Goal: Task Accomplishment & Management: Use online tool/utility

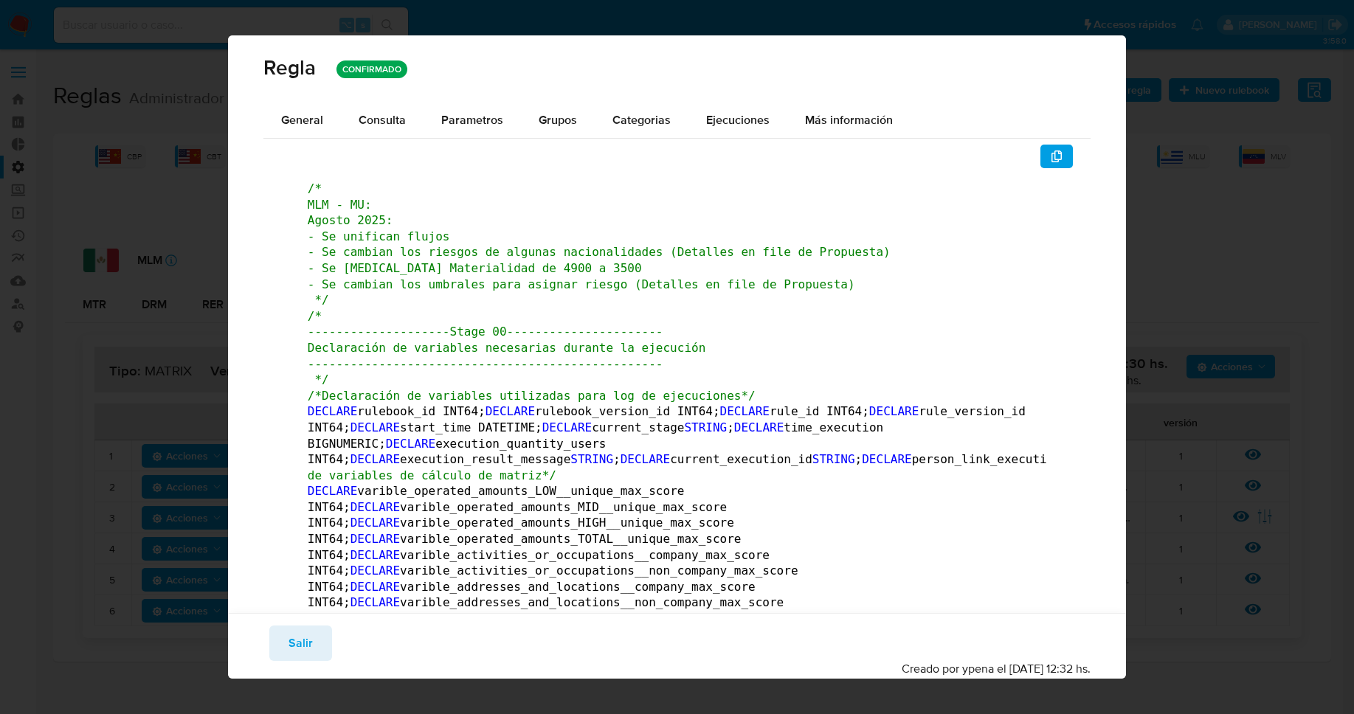
click at [287, 624] on div "Guardar Salir Simular Confirmar Creado por ypena el [DATE] 12:32 hs." at bounding box center [677, 646] width 898 height 66
click at [289, 631] on span "Salir" at bounding box center [301, 643] width 24 height 32
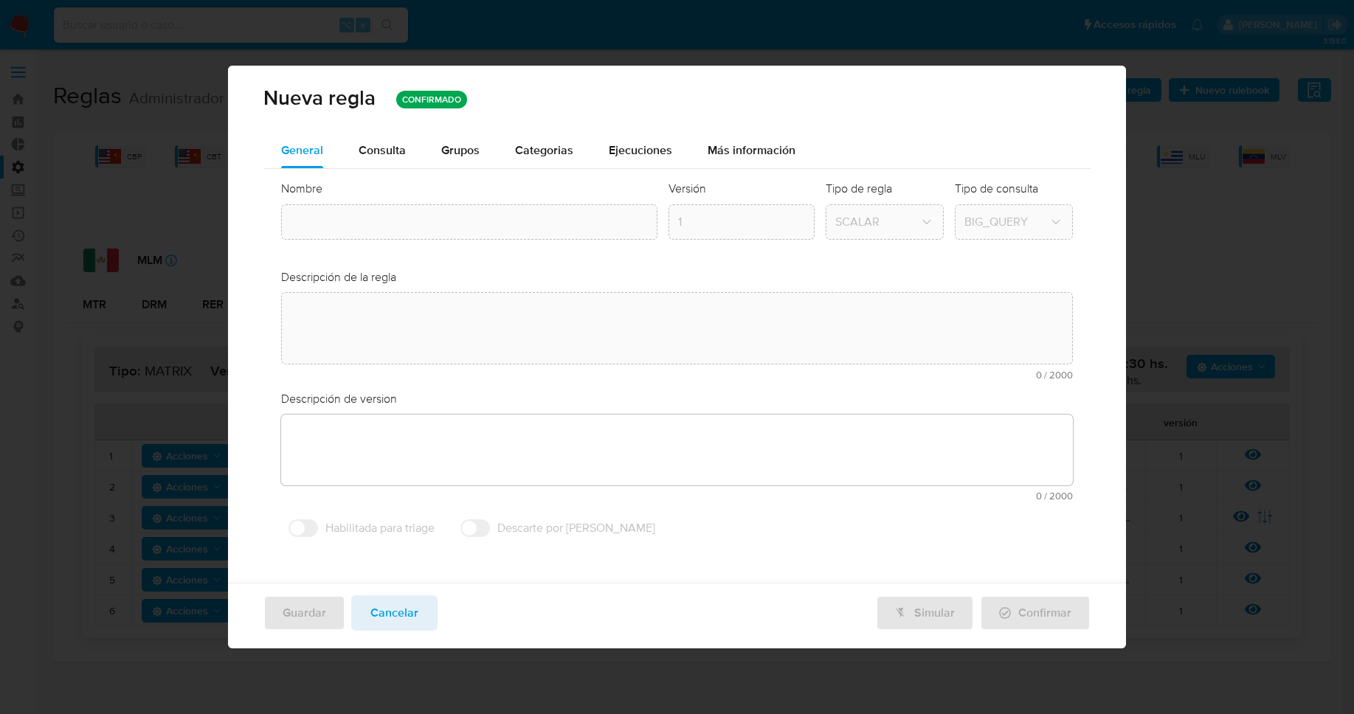
type textarea "Regla que contiene la lógica de calculo de riesgo. versión única de código a ut…"
type textarea "Primera versión de código unificado a utilizar en multiples rulebooks. ppld - 6…"
type input "Mlm_matrix"
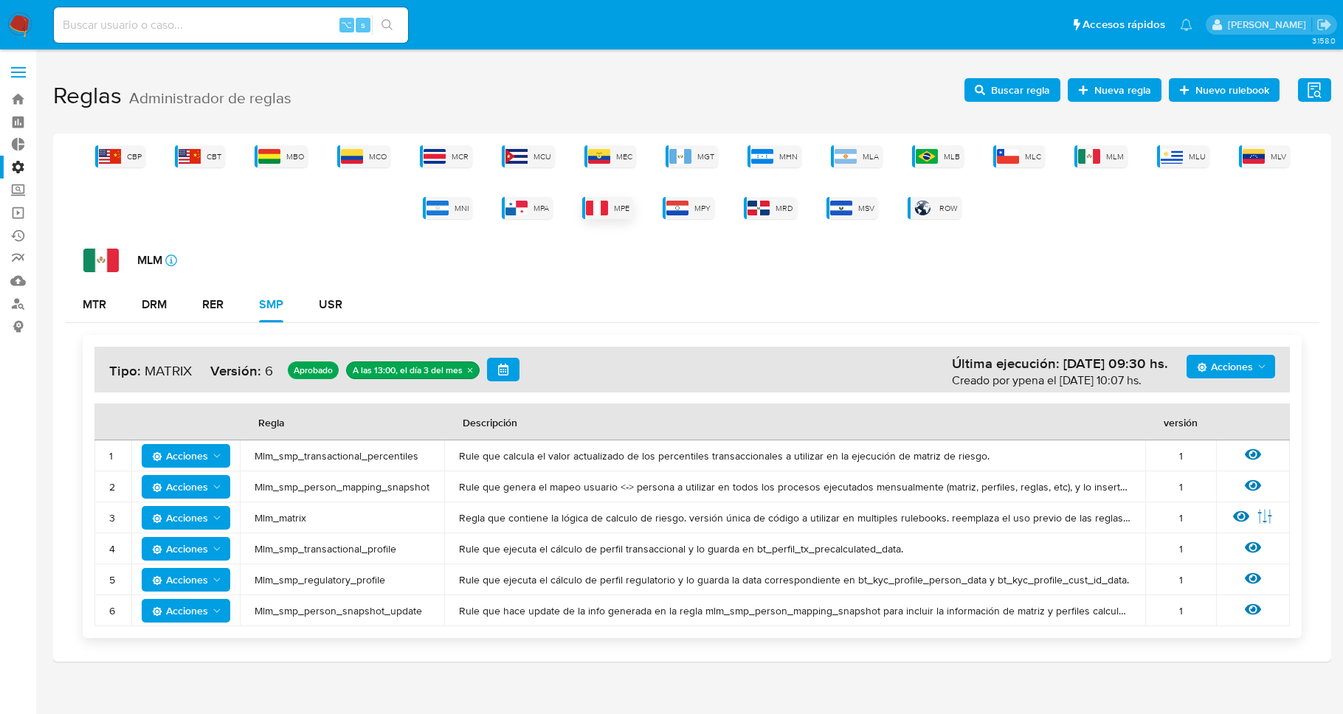
click at [587, 212] on img at bounding box center [597, 208] width 22 height 15
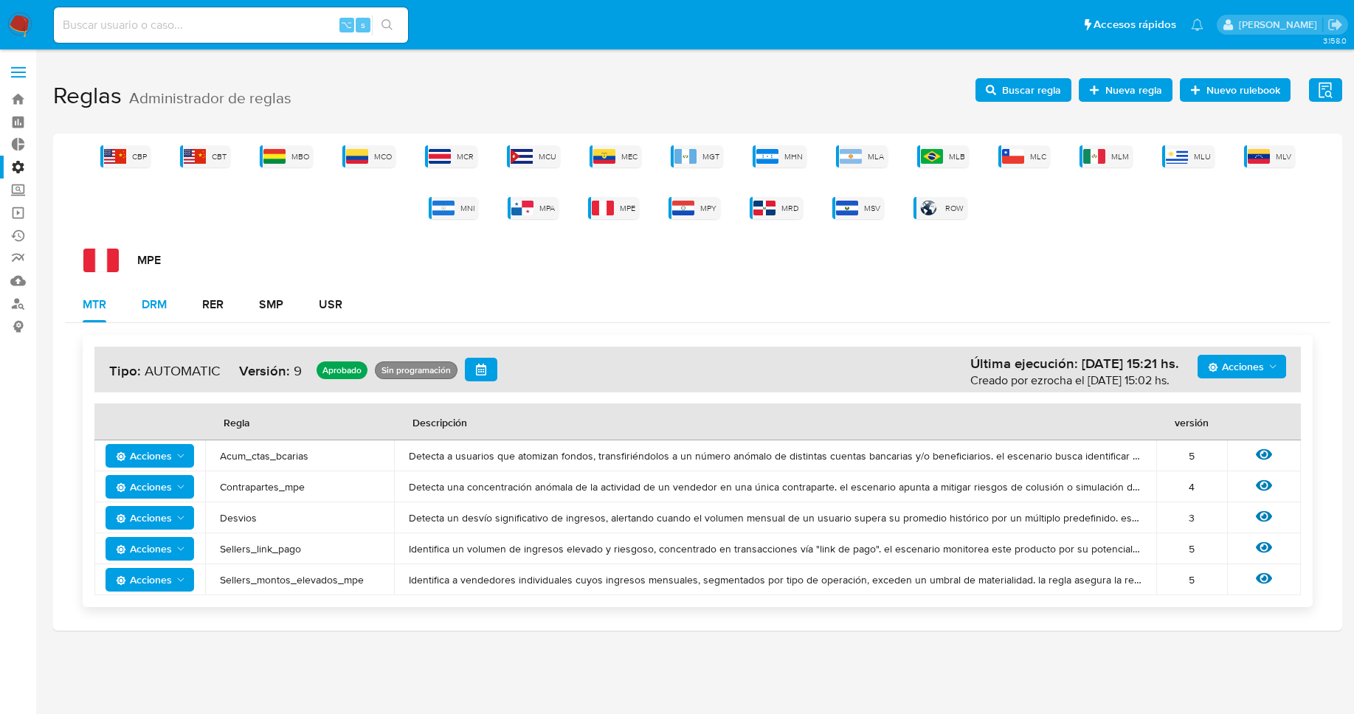
click at [182, 305] on button "DRM" at bounding box center [154, 304] width 61 height 35
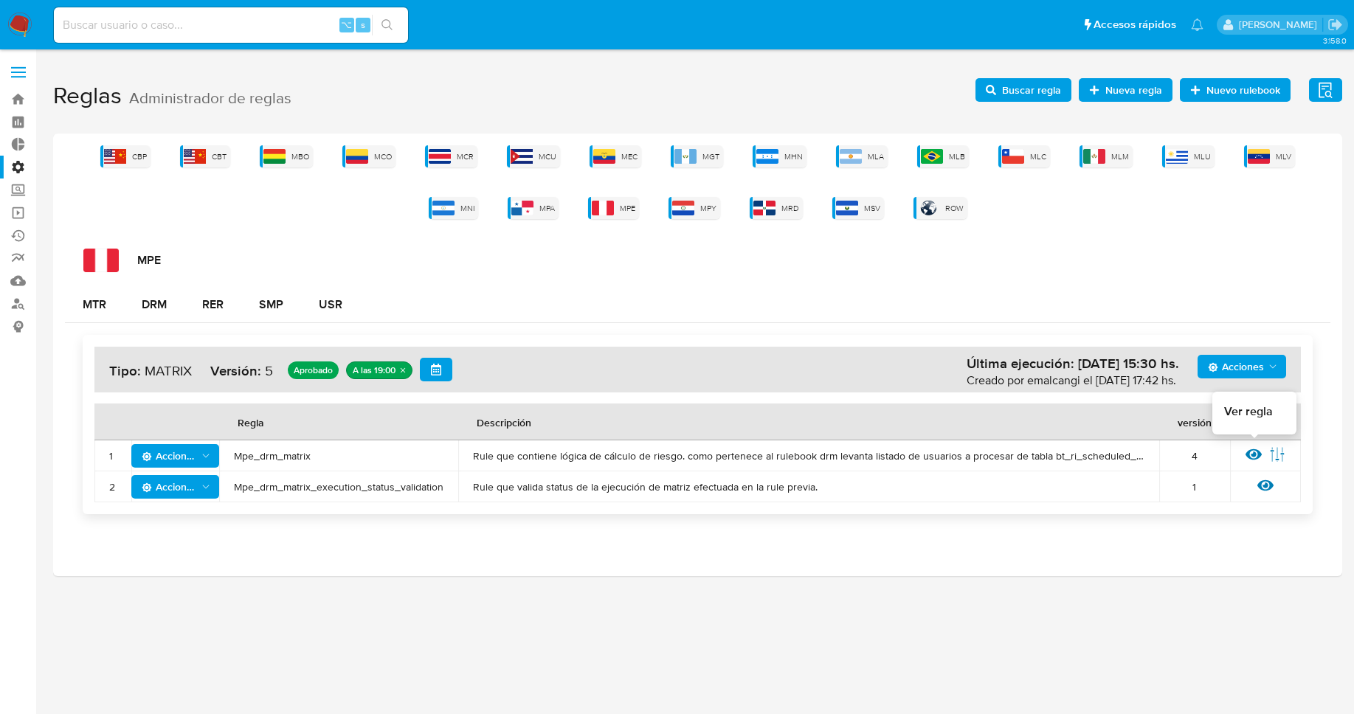
click at [1249, 453] on icon at bounding box center [1254, 454] width 16 height 11
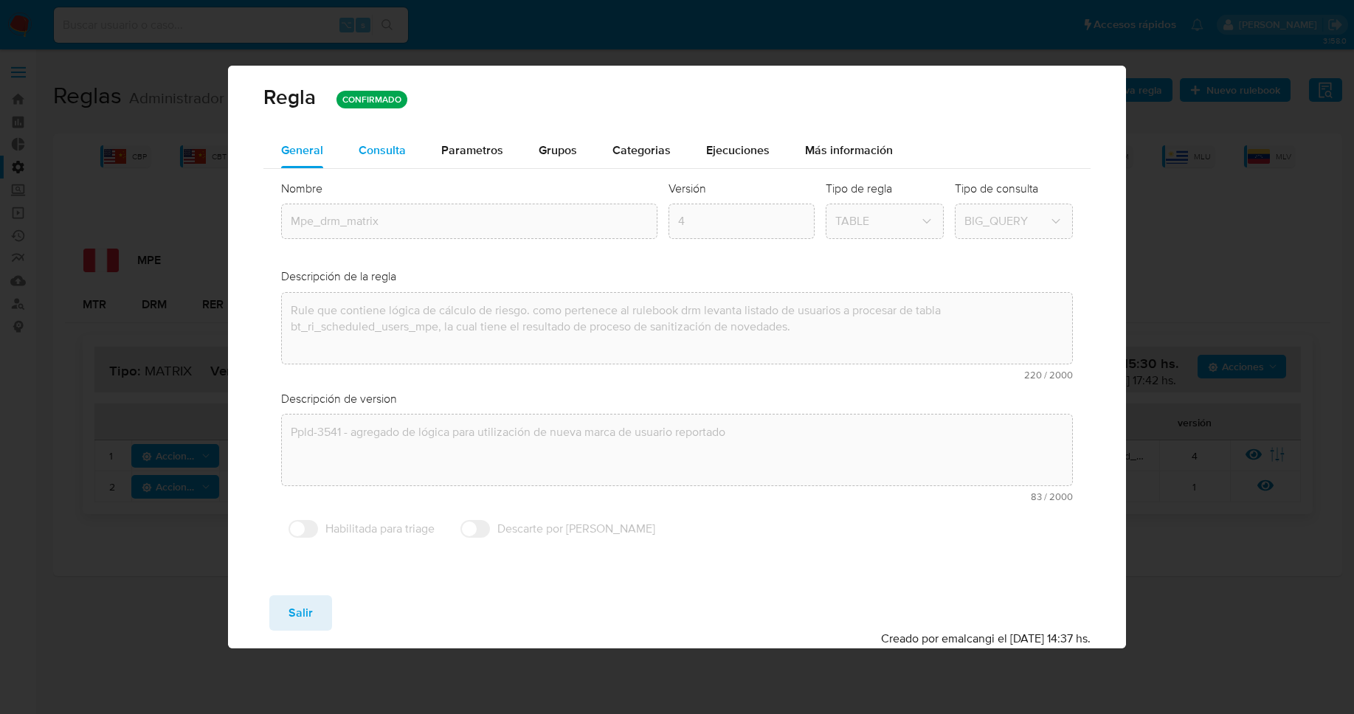
click at [350, 139] on button "Consulta" at bounding box center [382, 150] width 83 height 35
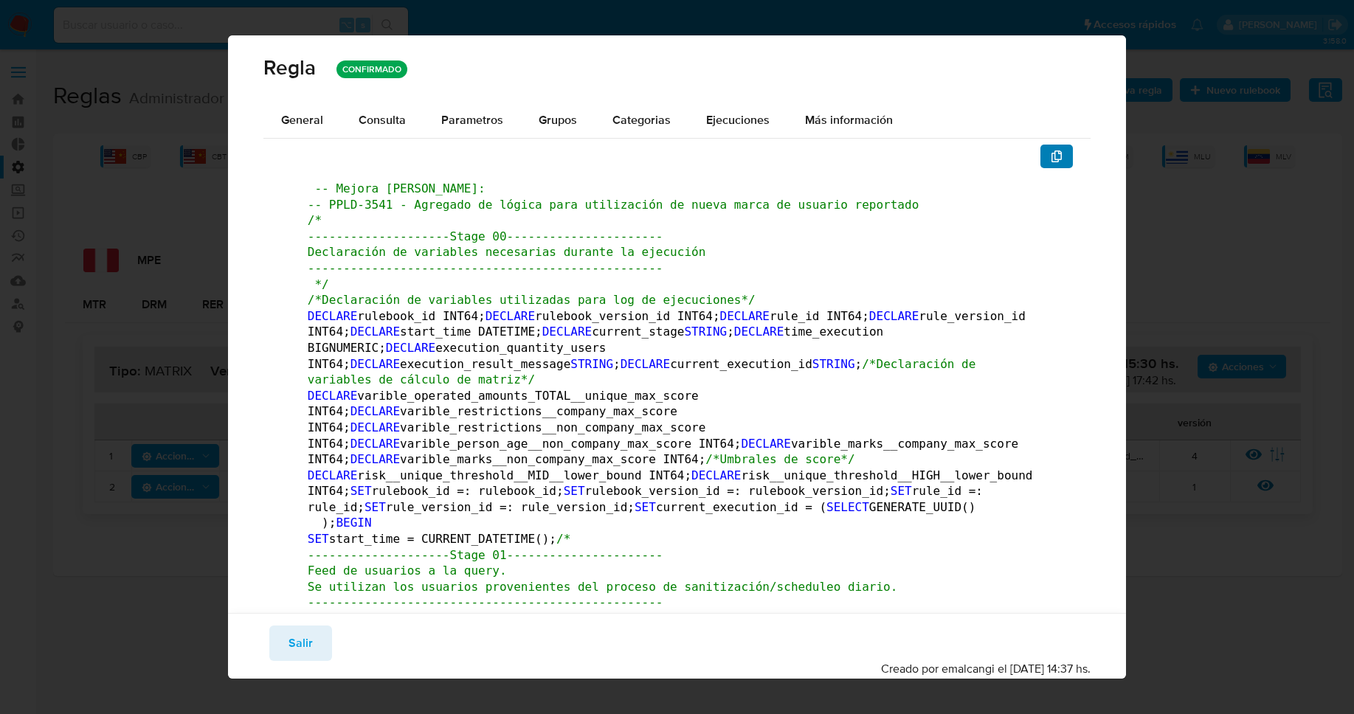
click at [1051, 162] on icon "button" at bounding box center [1056, 157] width 10 height 12
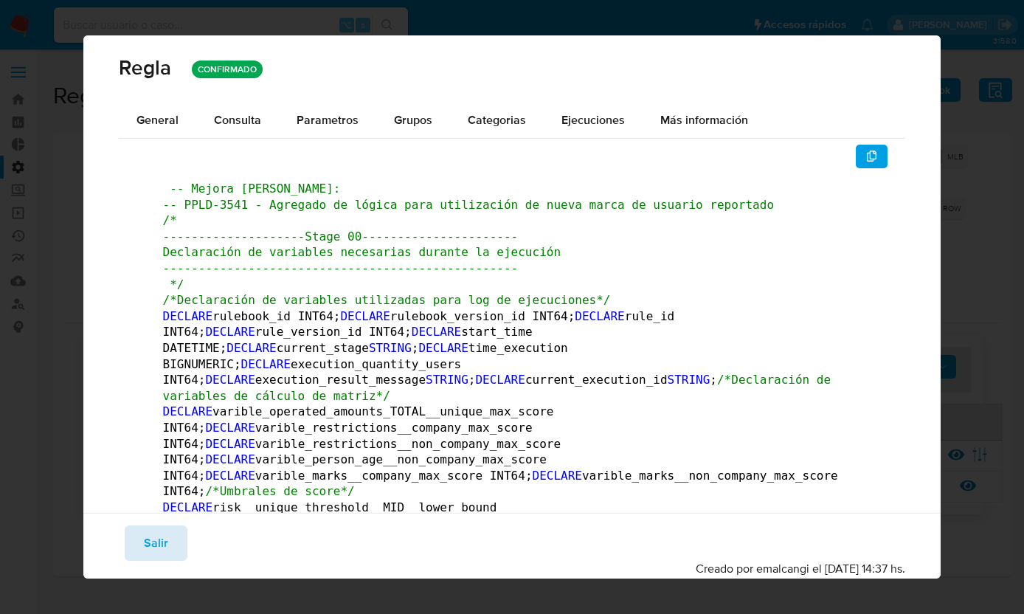
click at [177, 541] on button "Salir" at bounding box center [156, 542] width 63 height 35
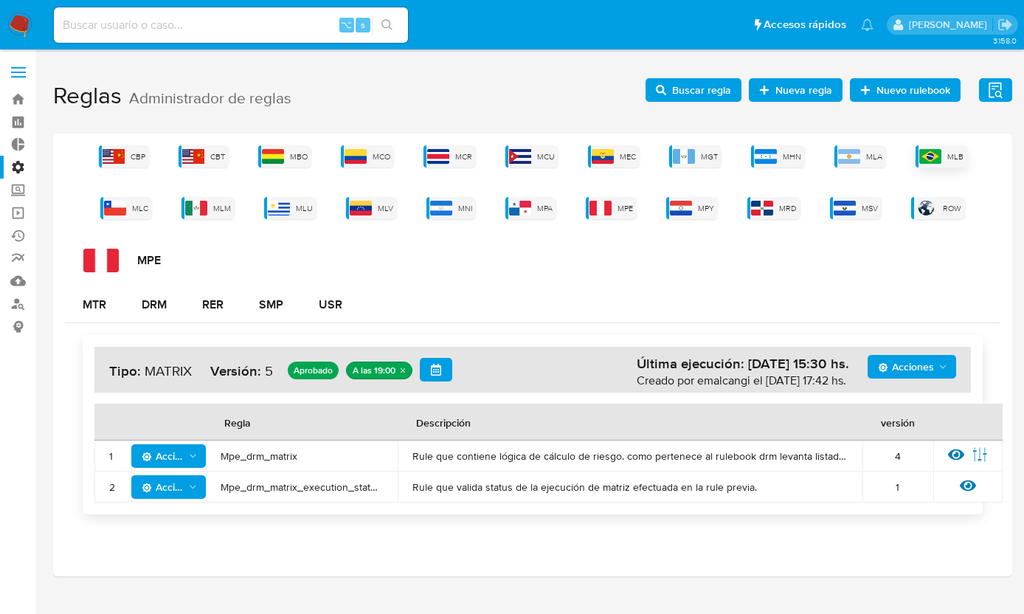
click at [940, 161] on img at bounding box center [930, 156] width 22 height 15
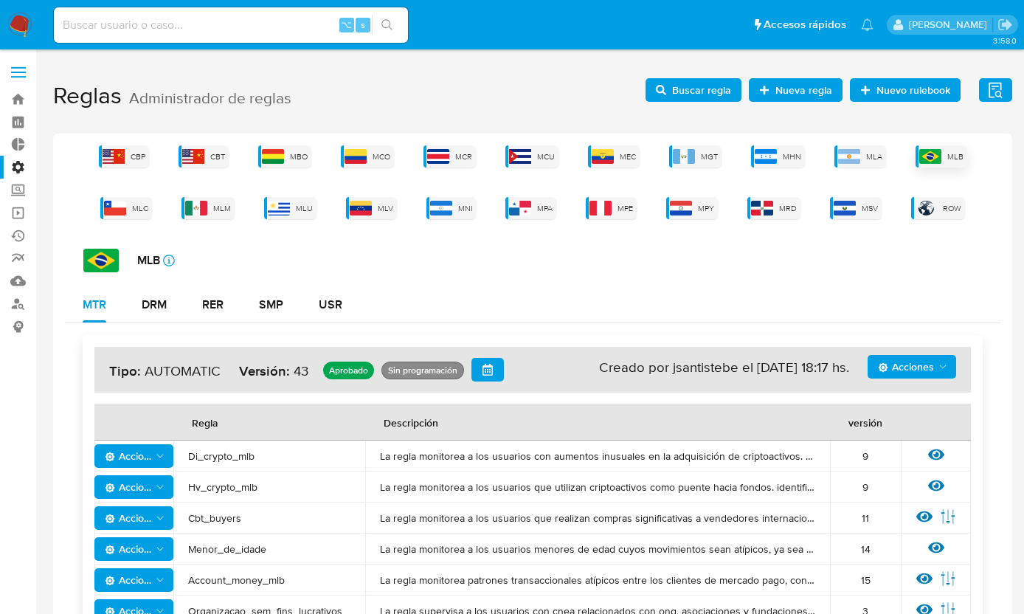
click at [937, 162] on img at bounding box center [930, 156] width 22 height 15
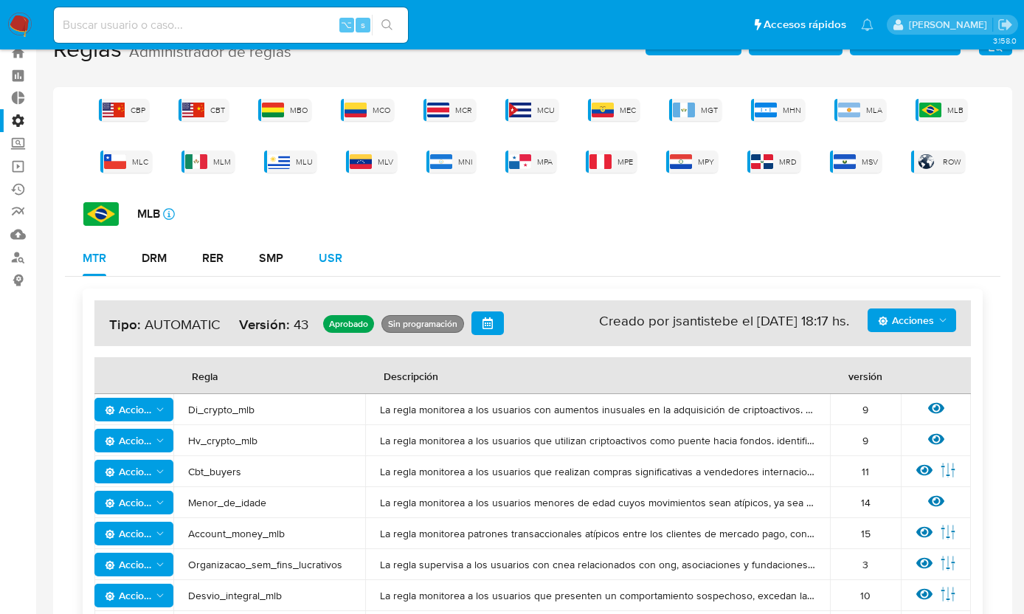
click at [315, 254] on button "USR" at bounding box center [330, 258] width 59 height 35
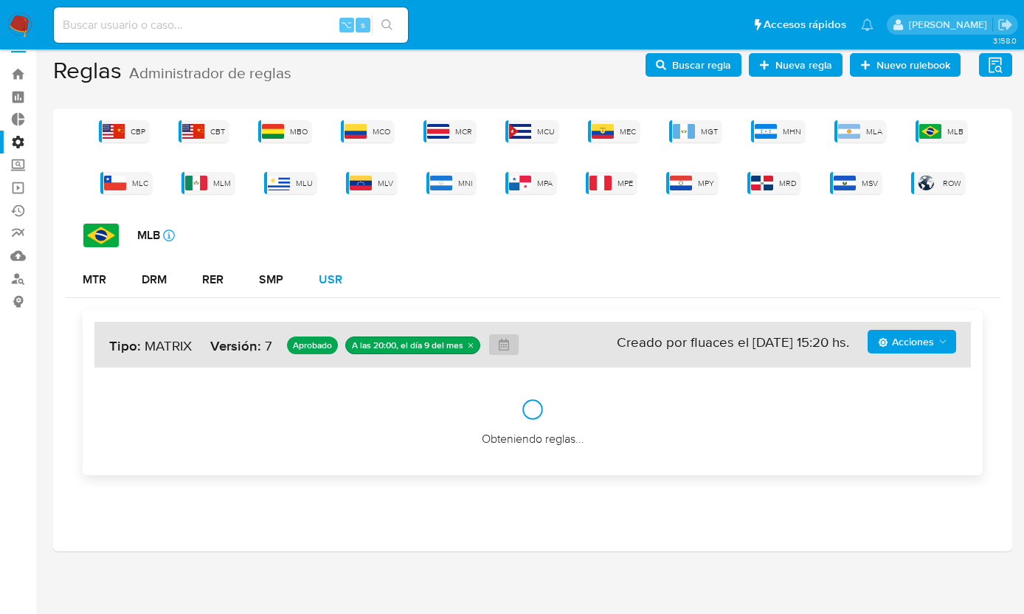
scroll to position [24, 0]
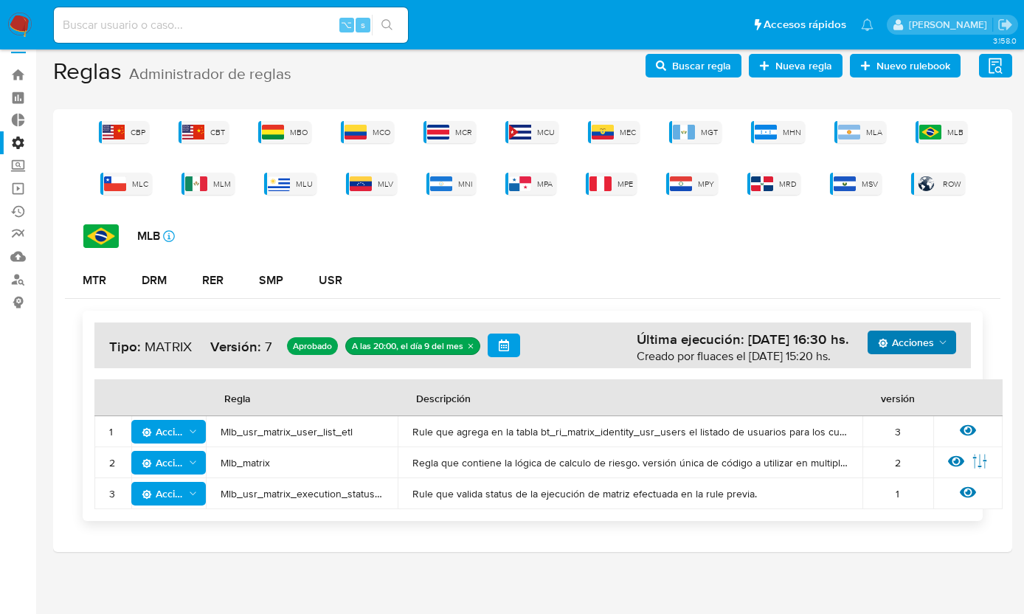
click at [925, 340] on span "Acciones" at bounding box center [906, 343] width 56 height 24
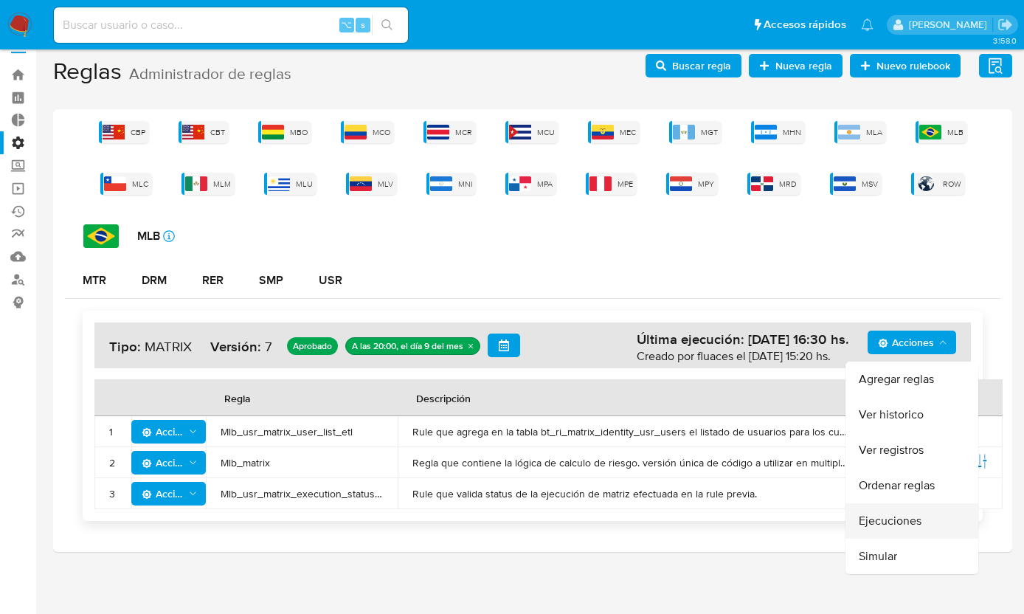
click at [906, 522] on button "Ejecuciones" at bounding box center [912, 520] width 133 height 35
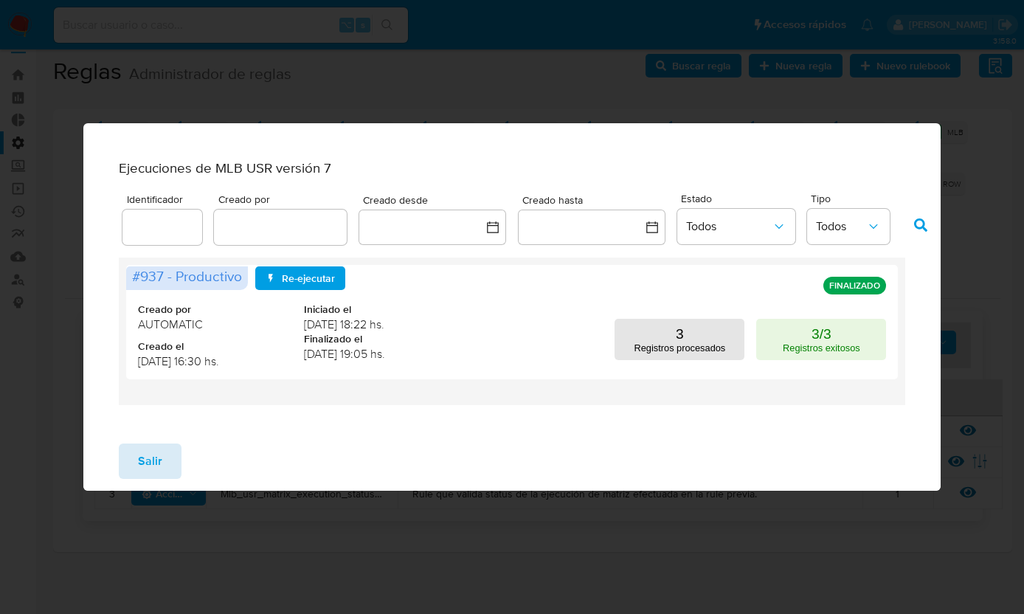
click at [171, 466] on button "Salir" at bounding box center [150, 460] width 63 height 35
